Goal: Check status: Check status

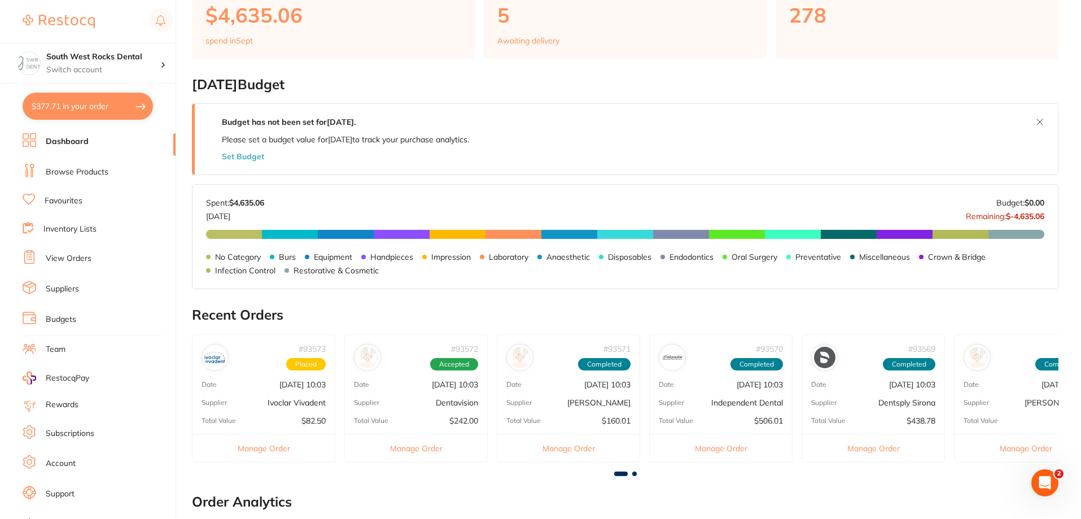
click at [635, 475] on span at bounding box center [634, 474] width 5 height 5
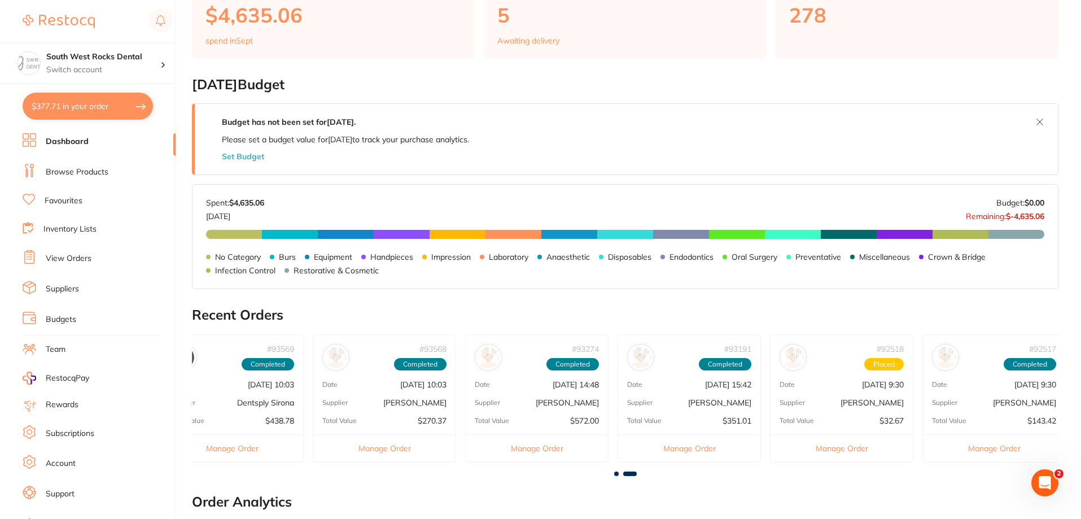
scroll to position [0, 649]
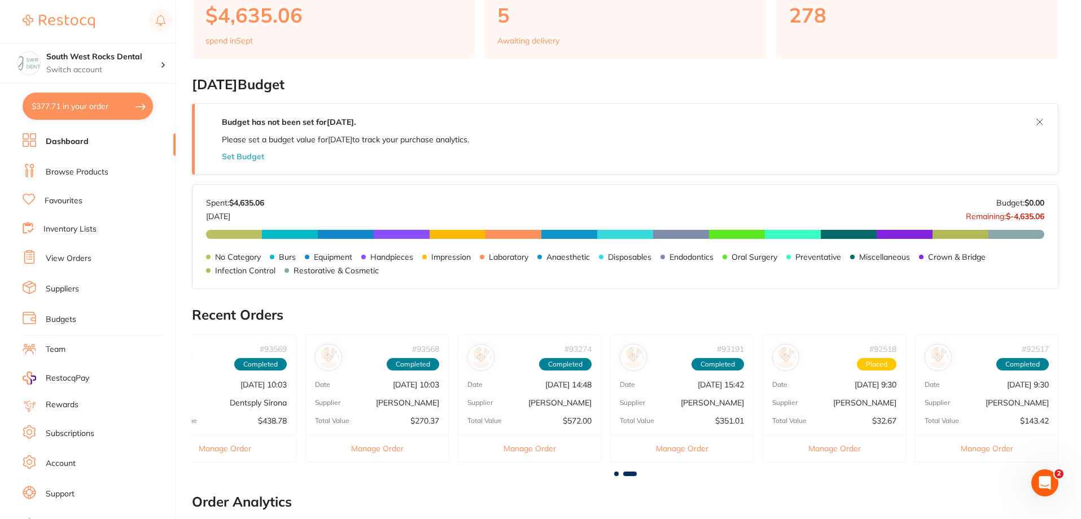
click at [855, 389] on p "[DATE] 9:30" at bounding box center [876, 384] width 42 height 9
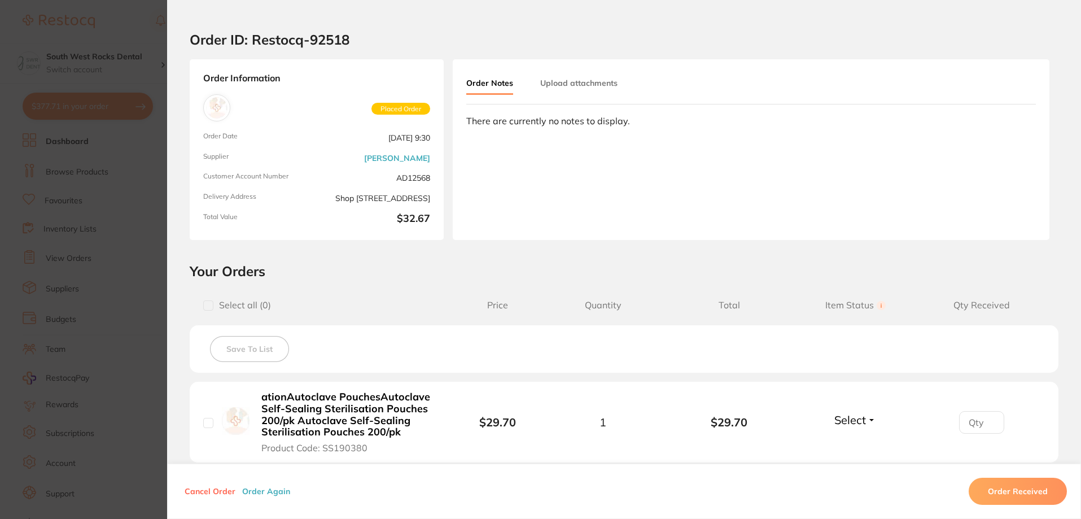
scroll to position [0, 0]
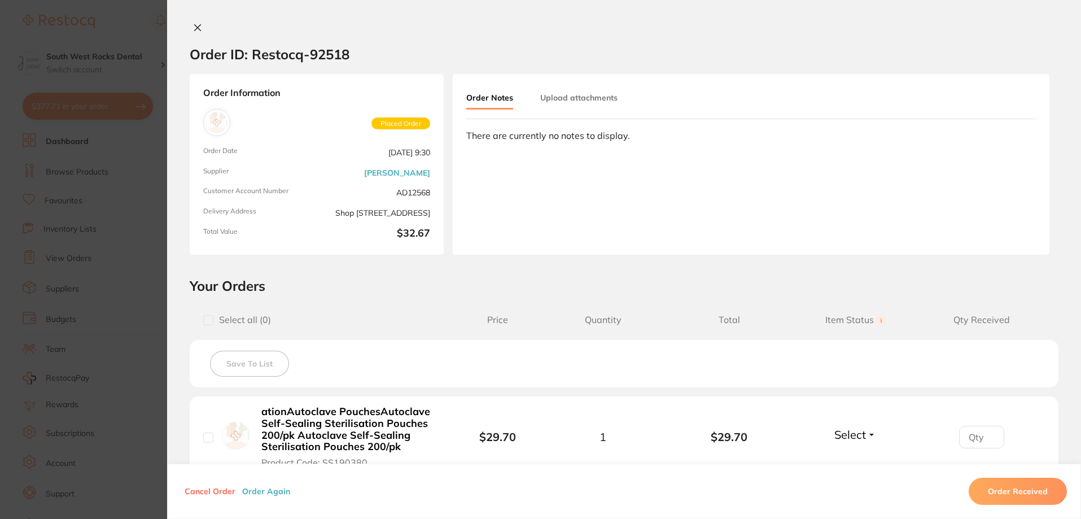
click at [193, 27] on icon at bounding box center [197, 27] width 9 height 9
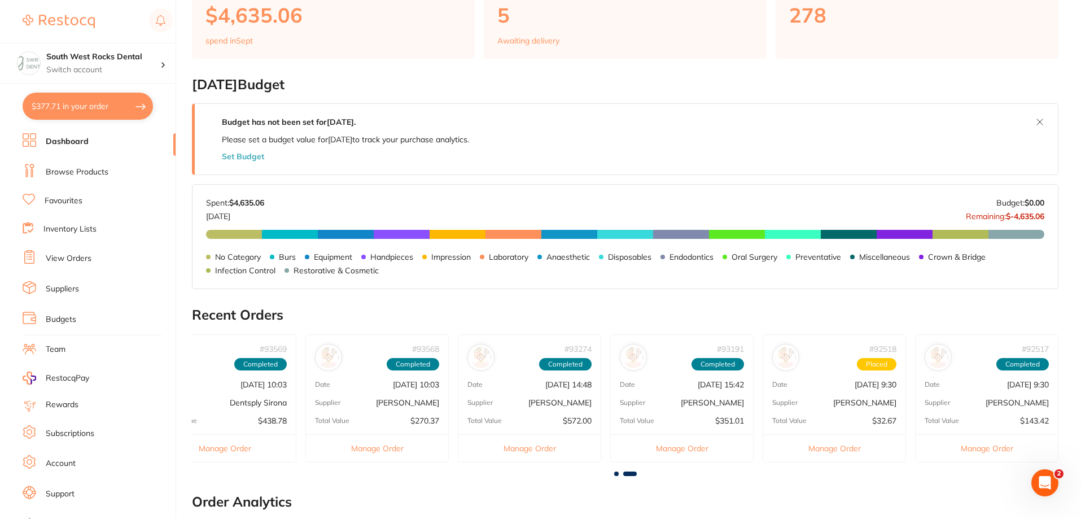
click at [618, 475] on span at bounding box center [616, 474] width 5 height 5
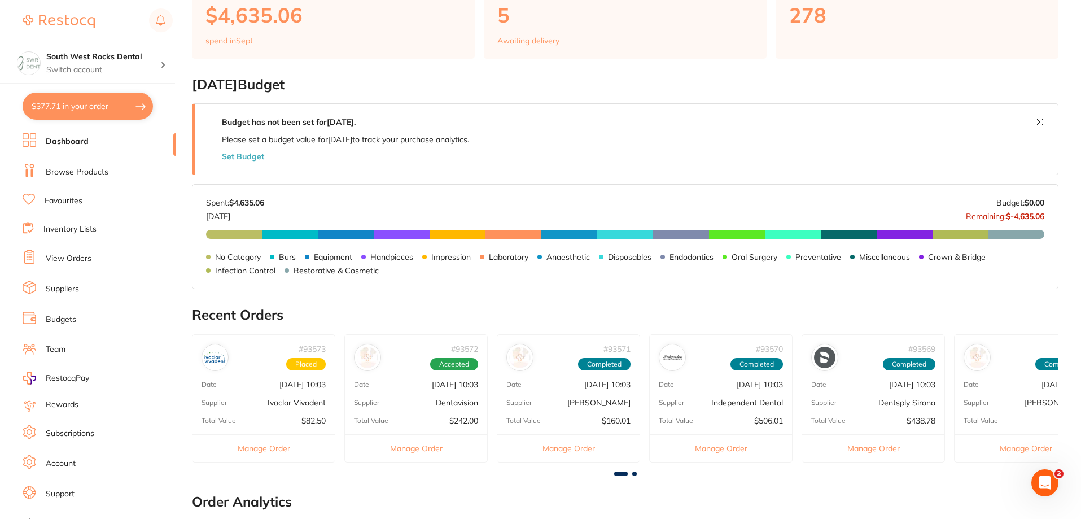
click at [60, 260] on link "View Orders" at bounding box center [69, 258] width 46 height 11
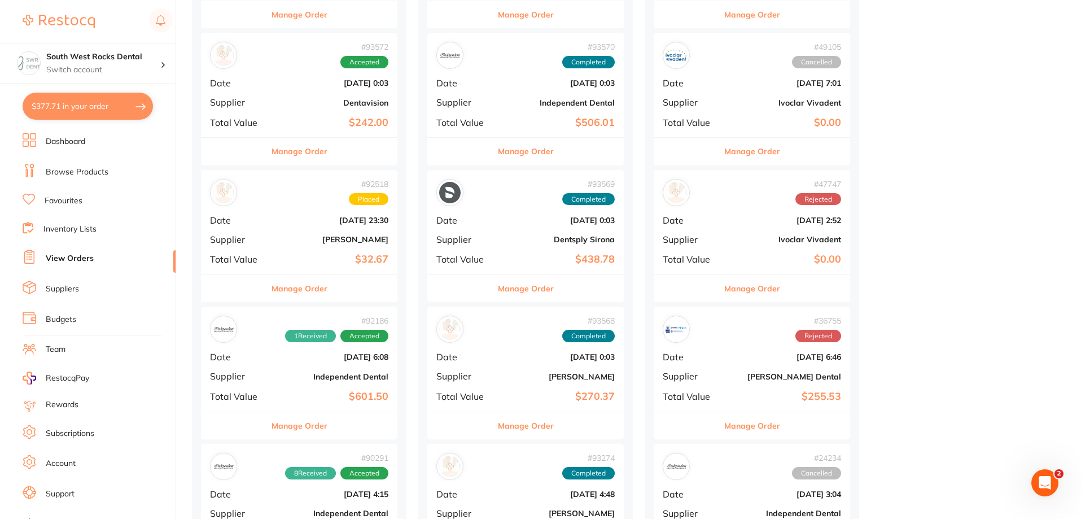
scroll to position [282, 0]
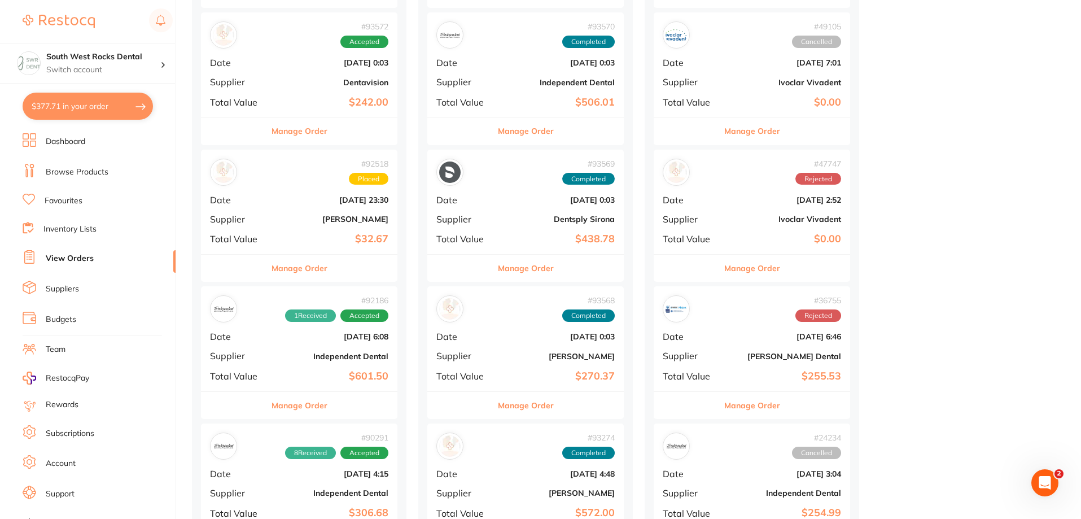
click at [315, 349] on div "# 92186 1 Received Accepted Date [DATE] 6:08 Supplier Independent Dental Total …" at bounding box center [299, 338] width 197 height 104
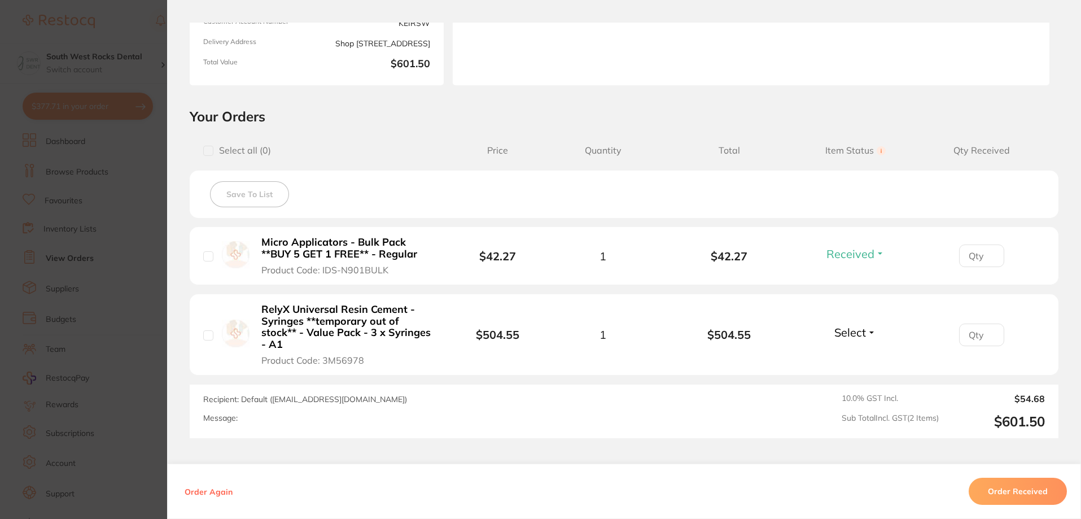
click at [867, 329] on button "Select" at bounding box center [855, 332] width 49 height 14
click at [851, 352] on span "Received" at bounding box center [855, 356] width 29 height 8
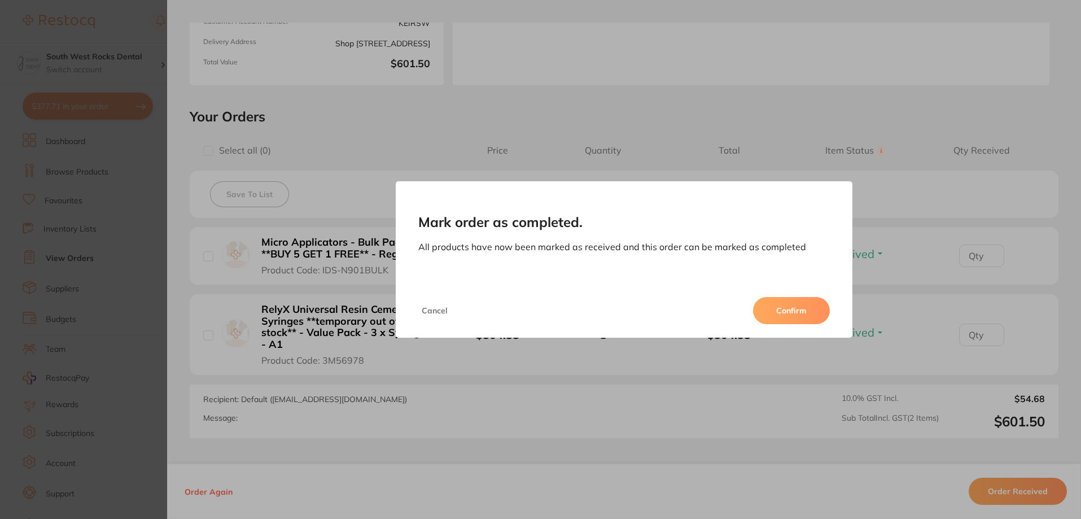
click at [812, 311] on button "Confirm" at bounding box center [791, 310] width 77 height 27
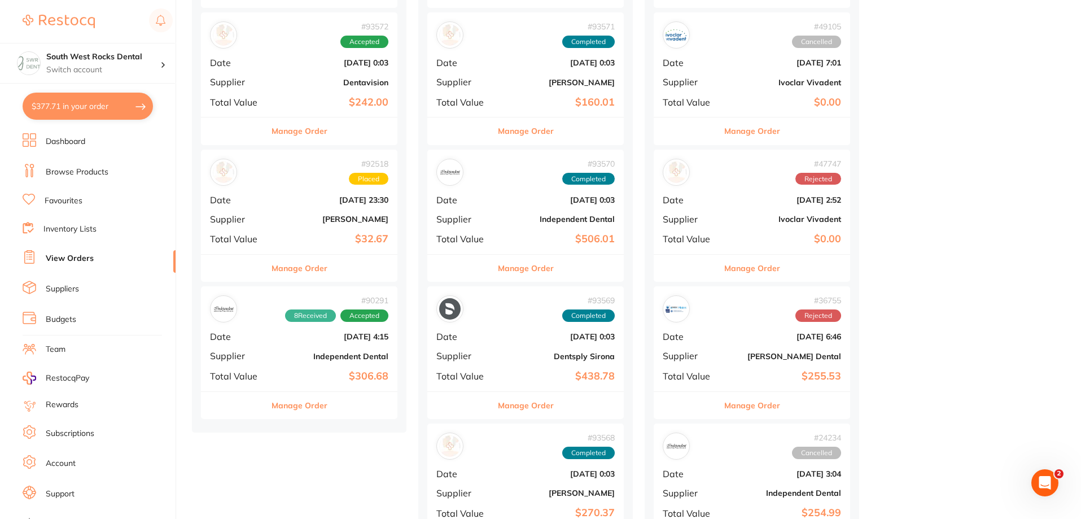
click at [341, 338] on b "[DATE] 4:15" at bounding box center [332, 336] width 113 height 9
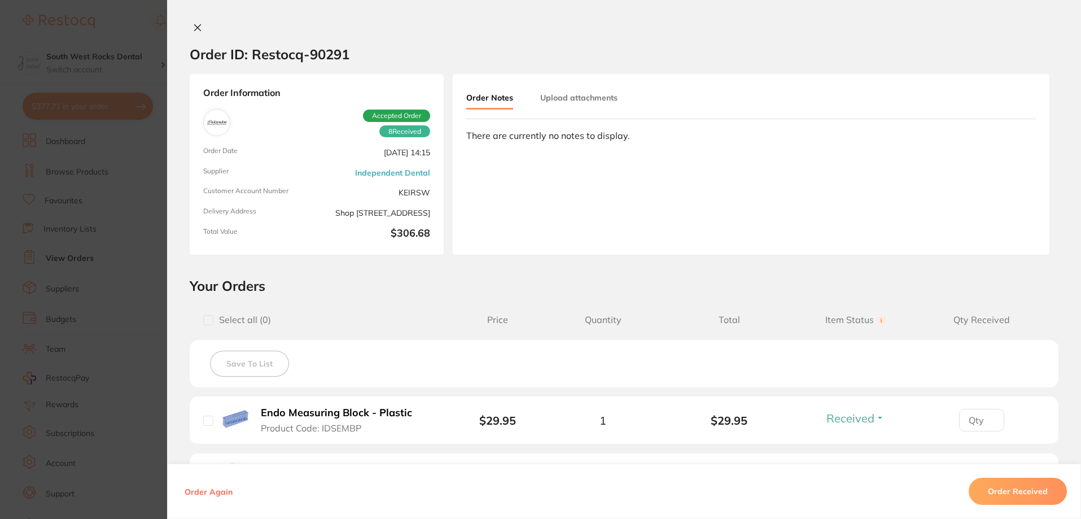
click at [199, 26] on icon at bounding box center [197, 27] width 9 height 9
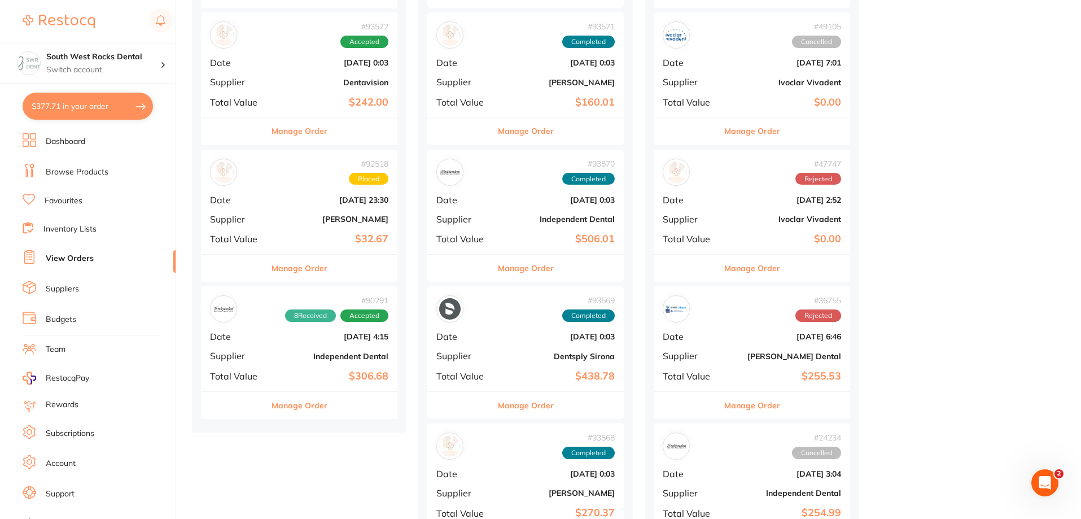
click at [334, 226] on div "# 92518 Placed Date [DATE] 23:30 Supplier [PERSON_NAME] Total Value $32.67" at bounding box center [299, 202] width 197 height 104
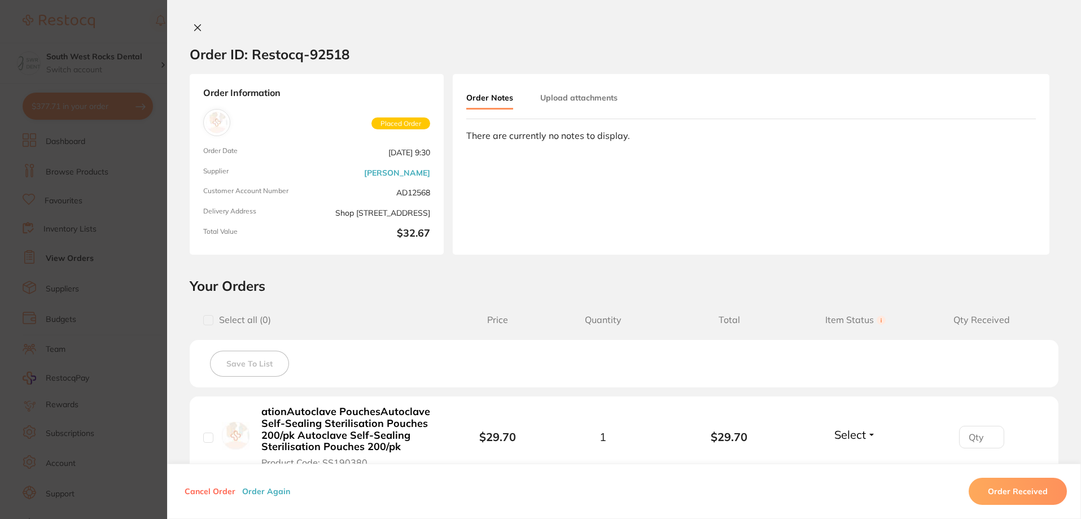
click at [195, 29] on icon at bounding box center [198, 28] width 6 height 6
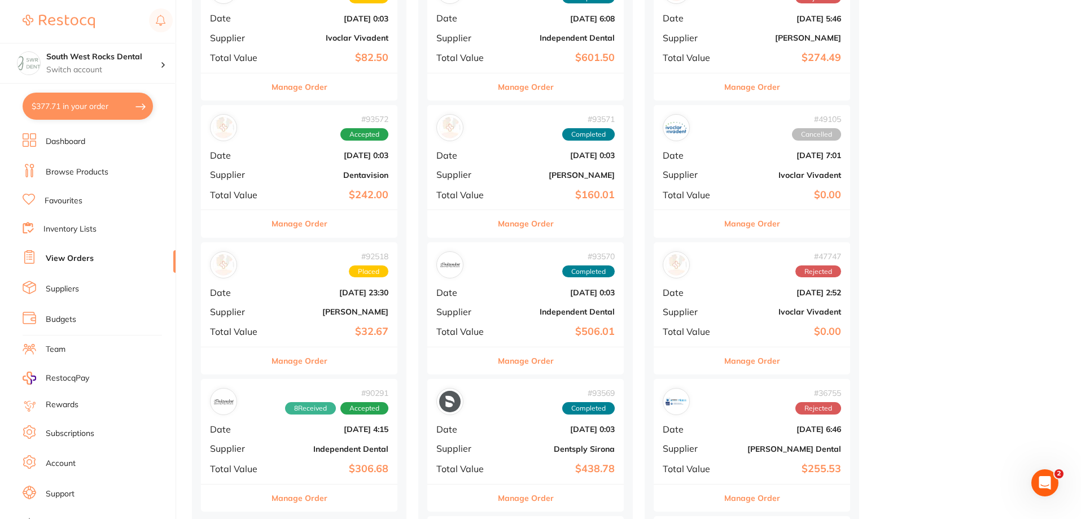
scroll to position [169, 0]
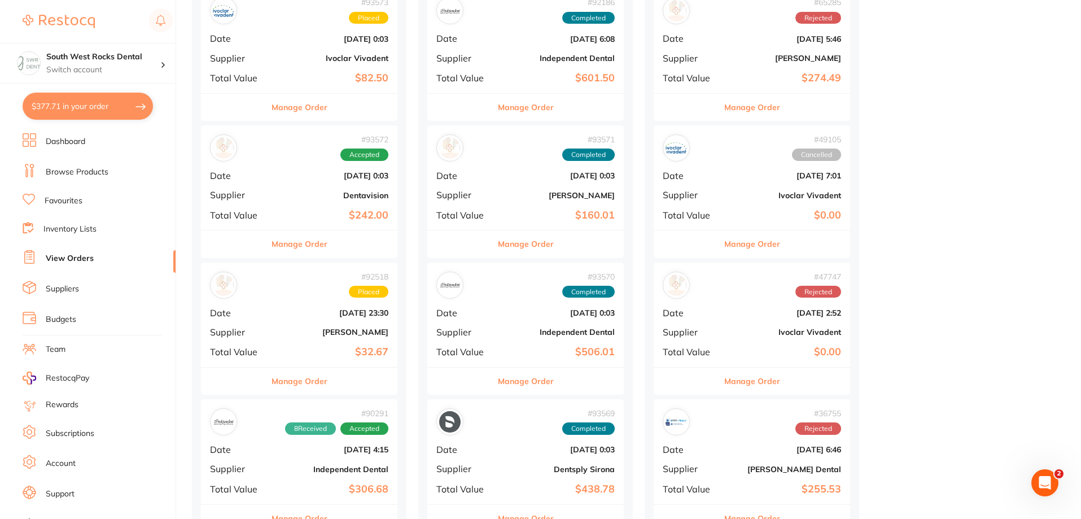
click at [328, 178] on b "[DATE] 0:03" at bounding box center [332, 175] width 113 height 9
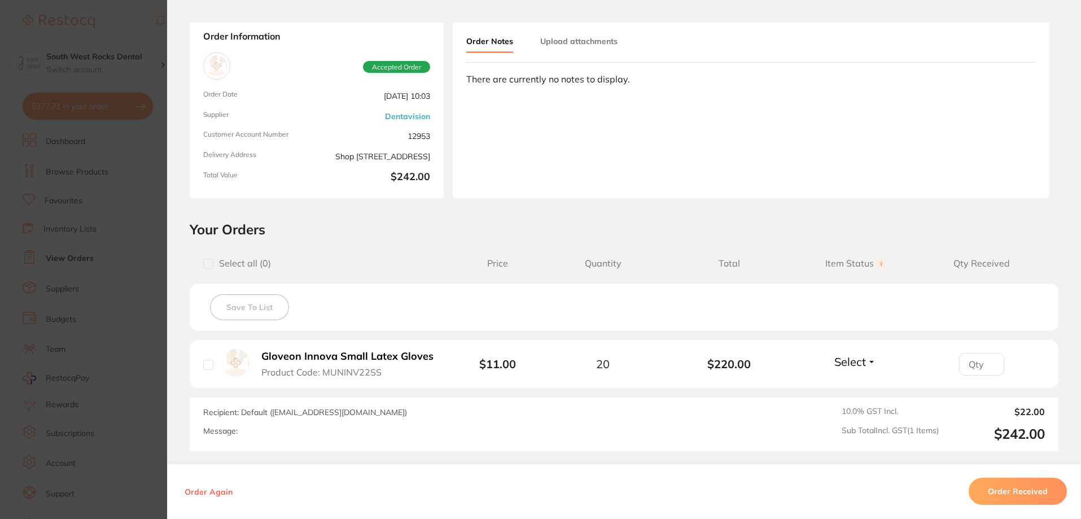
click at [867, 361] on button "Select" at bounding box center [855, 362] width 49 height 14
click at [857, 385] on span "Received" at bounding box center [855, 386] width 29 height 8
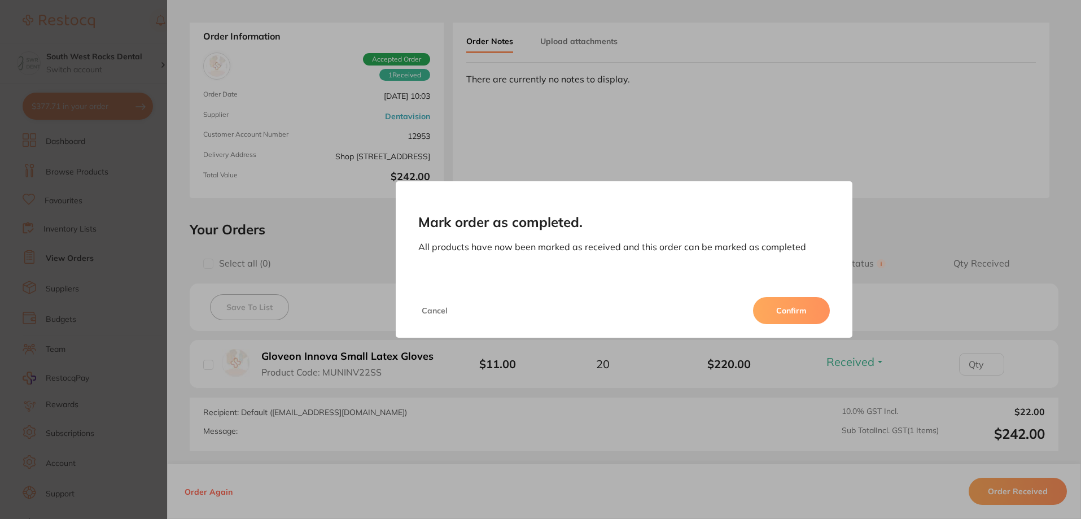
click at [821, 316] on button "Confirm" at bounding box center [791, 310] width 77 height 27
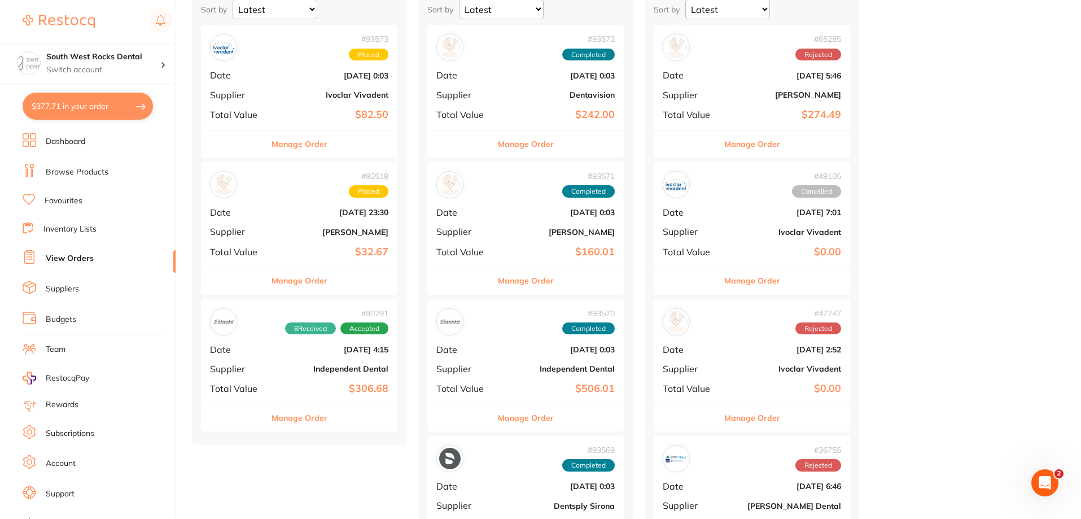
scroll to position [113, 0]
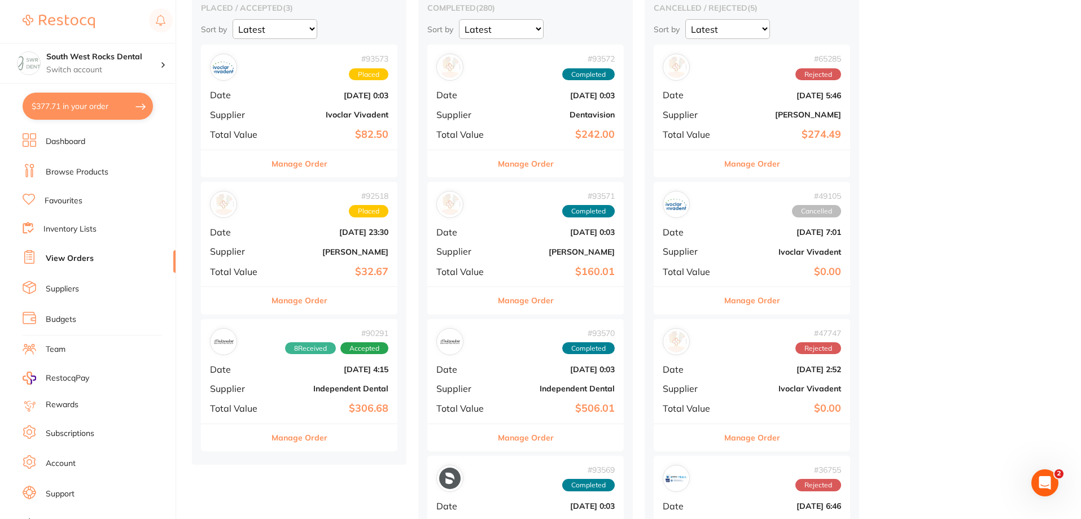
click at [337, 120] on div "# 93573 Placed Date [DATE] 0:03 Supplier Ivoclar Vivadent Total Value $82.50" at bounding box center [299, 97] width 197 height 104
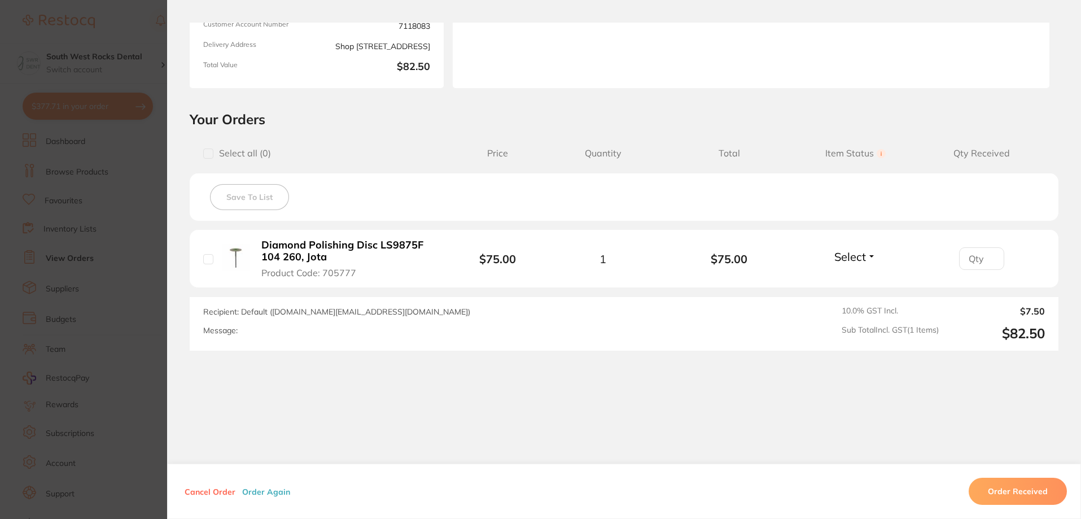
scroll to position [110, 0]
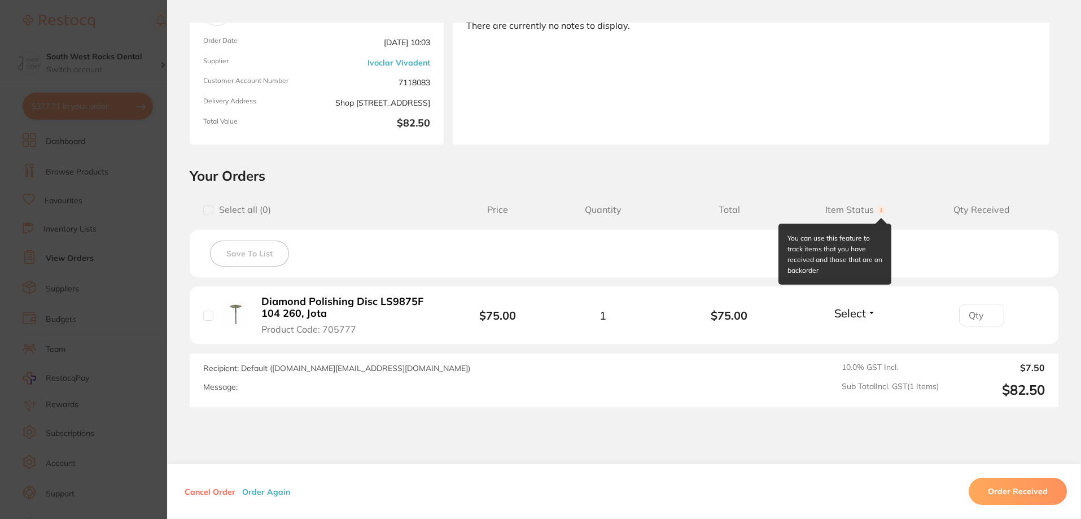
click at [878, 207] on circle at bounding box center [881, 210] width 9 height 9
click at [878, 210] on circle at bounding box center [881, 210] width 9 height 9
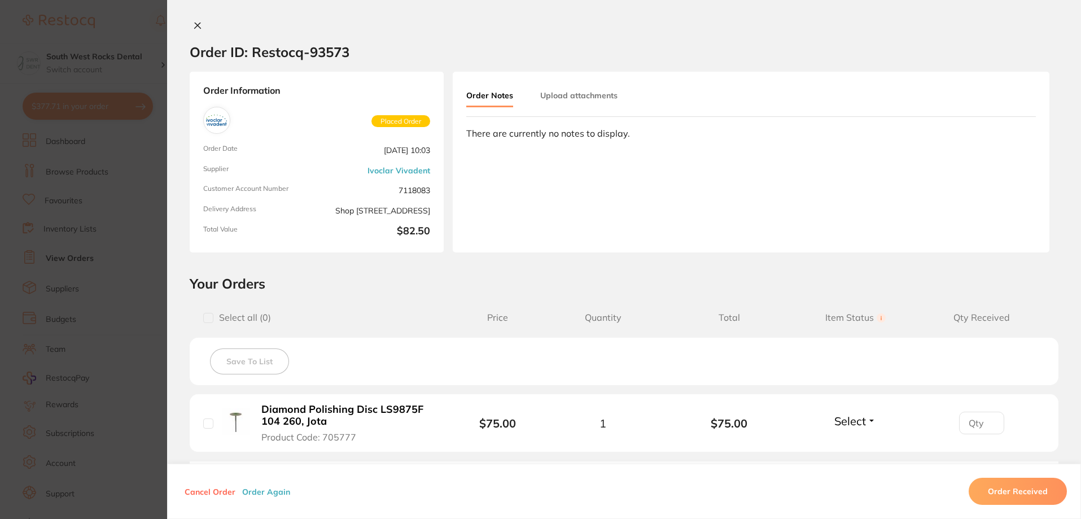
scroll to position [0, 0]
click at [193, 29] on icon at bounding box center [197, 27] width 9 height 9
